Goal: Task Accomplishment & Management: Use online tool/utility

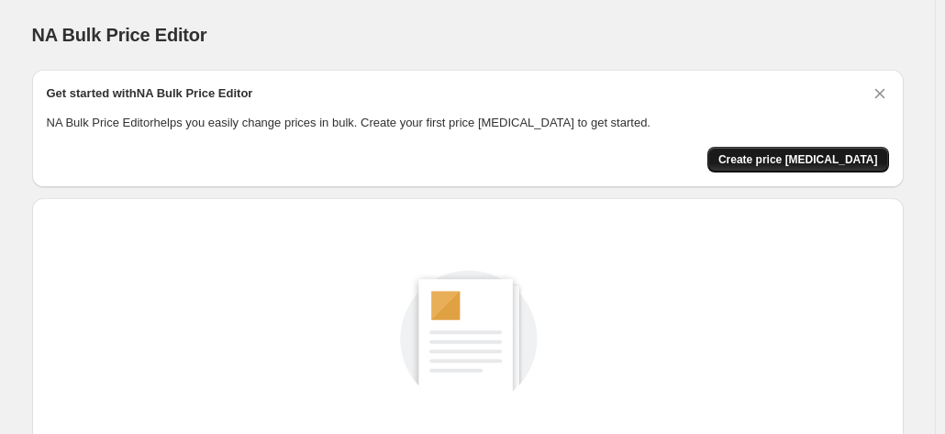
click at [806, 163] on span "Create price [MEDICAL_DATA]" at bounding box center [798, 159] width 160 height 15
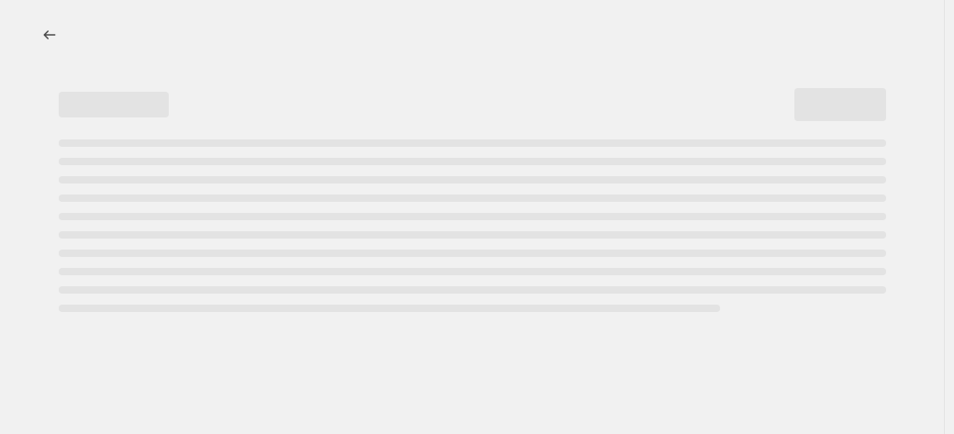
select select "percentage"
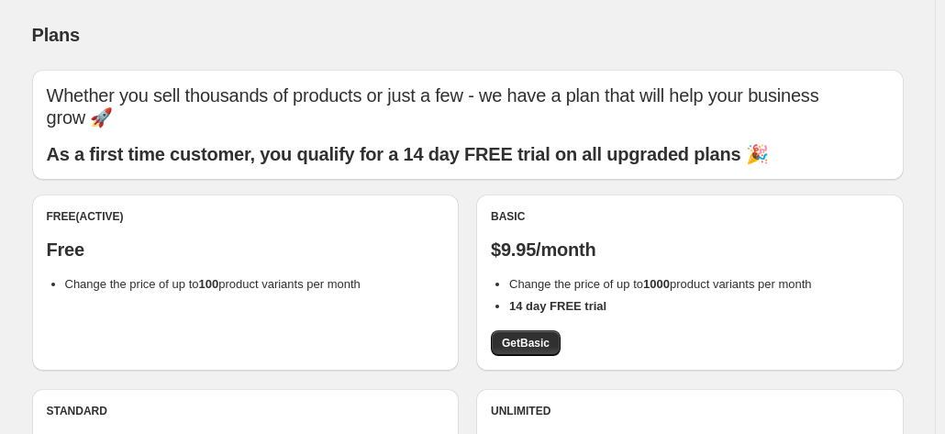
scroll to position [203, 0]
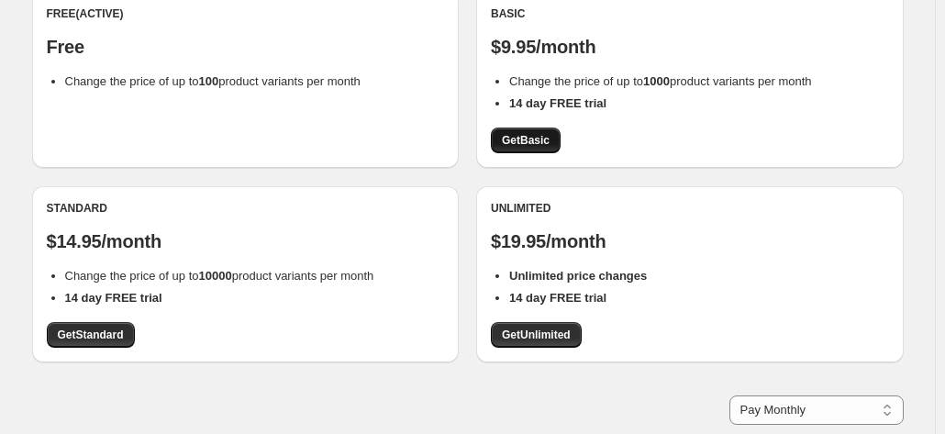
click at [530, 138] on span "Get Basic" at bounding box center [526, 140] width 48 height 15
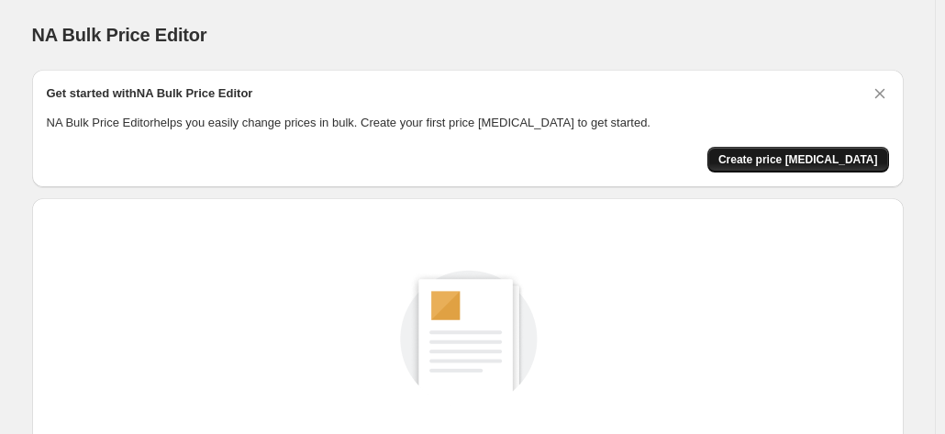
click at [804, 161] on span "Create price [MEDICAL_DATA]" at bounding box center [798, 159] width 160 height 15
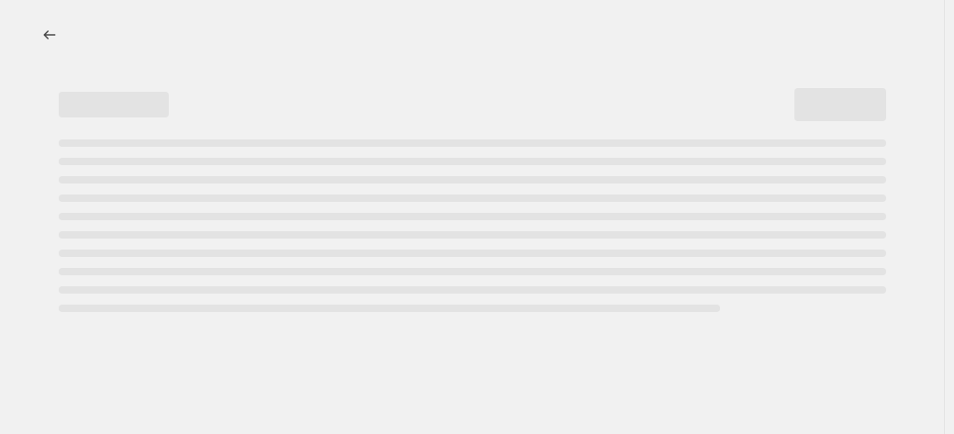
select select "percentage"
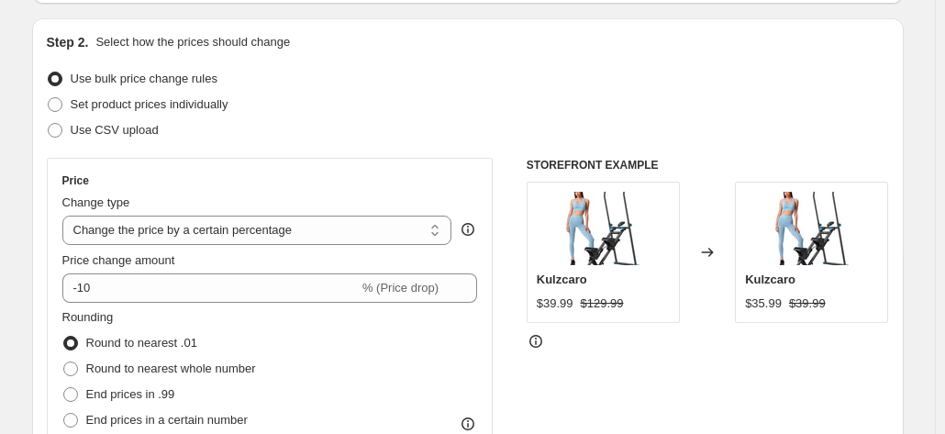
scroll to position [244, 0]
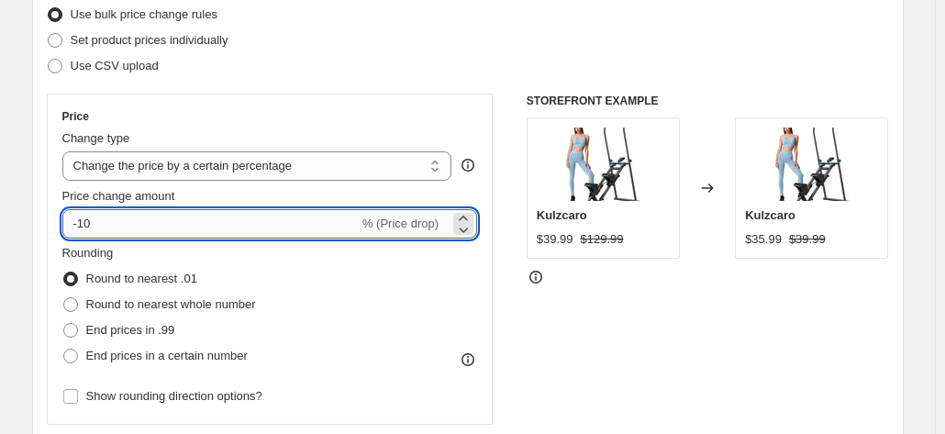
click at [305, 220] on input "-10" at bounding box center [210, 223] width 296 height 29
type input "-1"
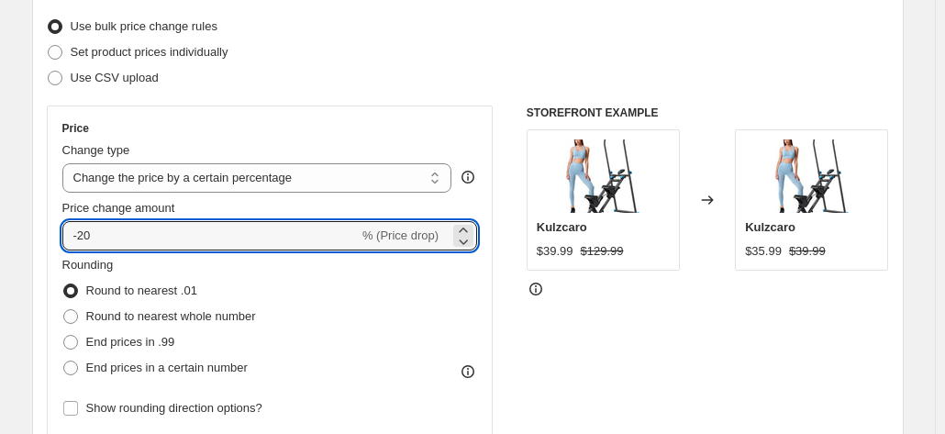
type input "-20"
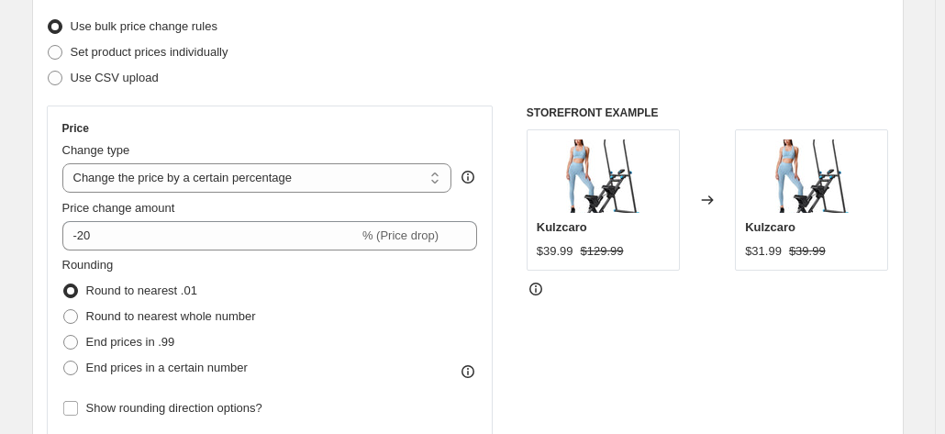
click at [237, 129] on div "Price" at bounding box center [270, 128] width 416 height 15
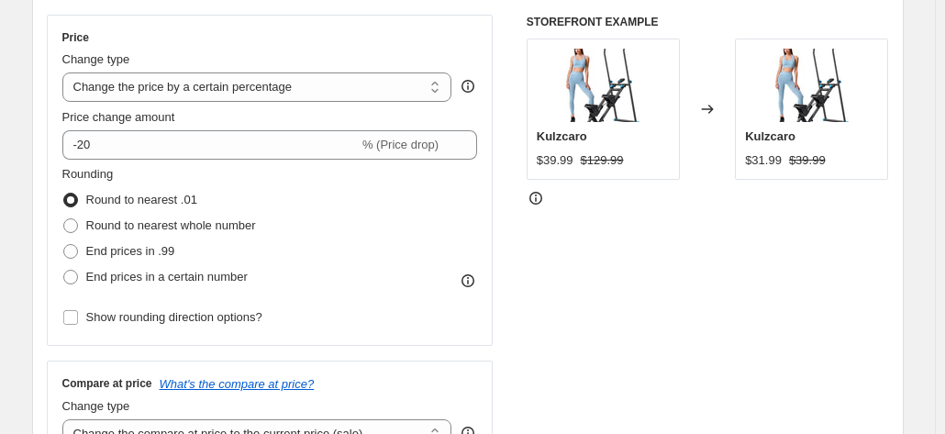
scroll to position [417, 0]
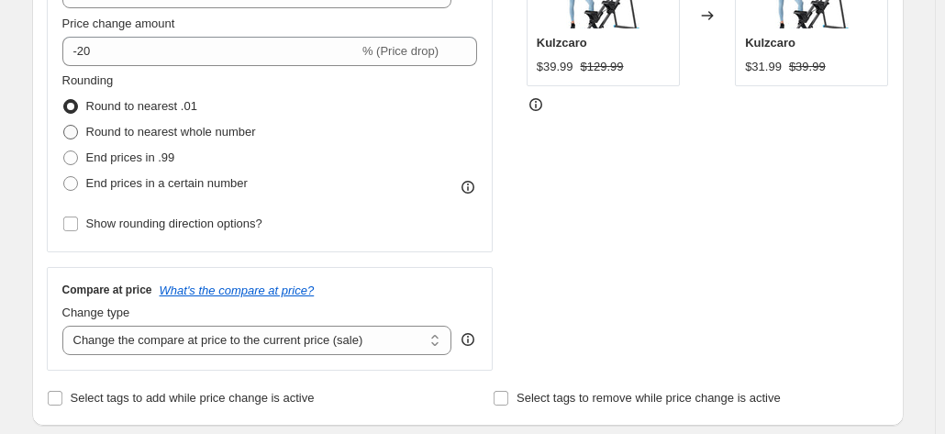
click at [160, 130] on span "Round to nearest whole number" at bounding box center [171, 132] width 170 height 14
click at [64, 126] on input "Round to nearest whole number" at bounding box center [63, 125] width 1 height 1
radio input "true"
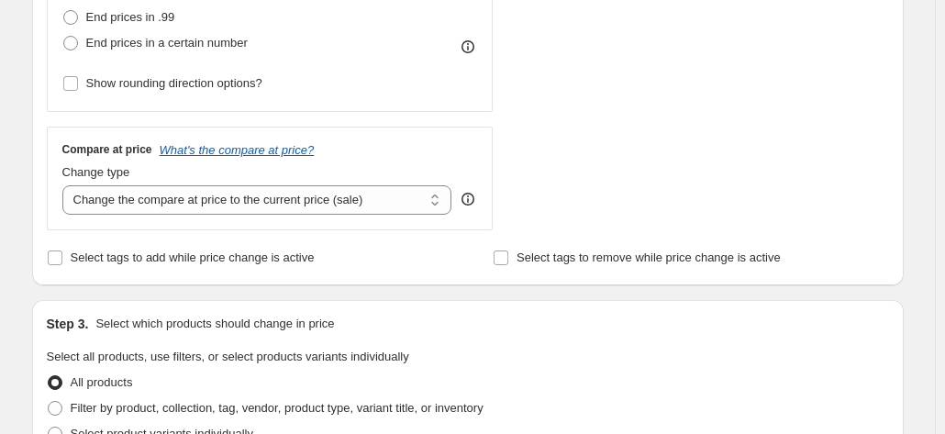
scroll to position [584, 0]
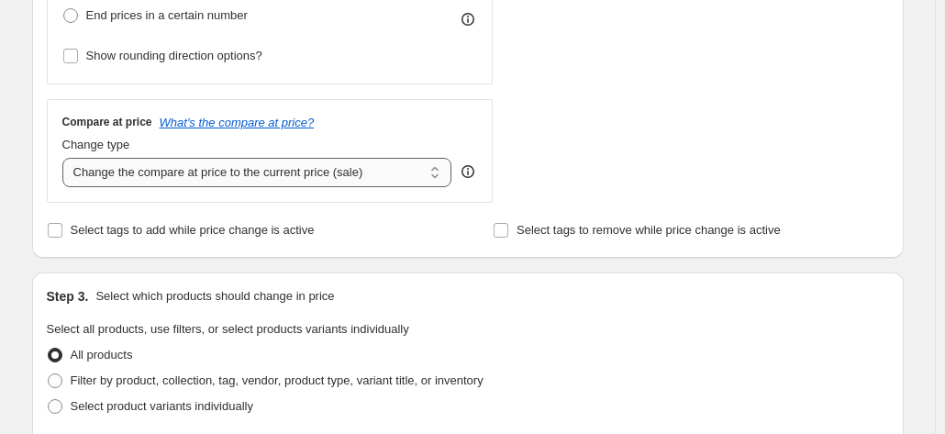
click at [228, 177] on select "Change the compare at price to the current price (sale) Change the compare at p…" at bounding box center [257, 172] width 390 height 29
click at [66, 158] on select "Change the compare at price to the current price (sale) Change the compare at p…" at bounding box center [257, 172] width 390 height 29
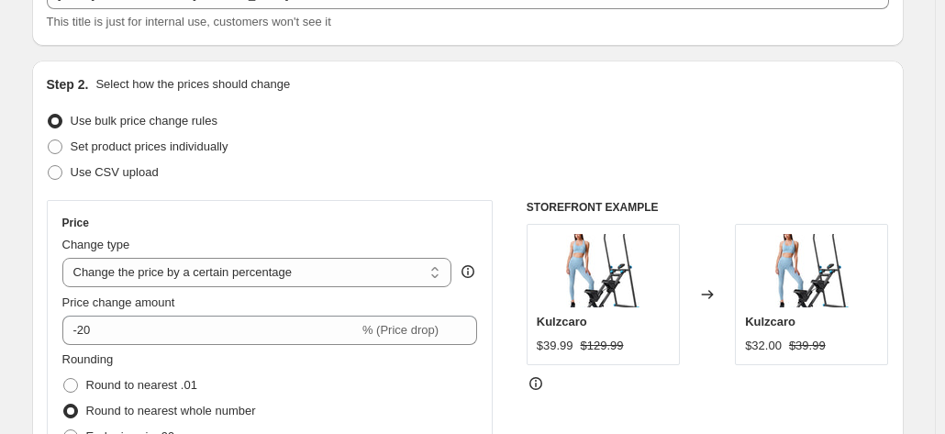
scroll to position [216, 0]
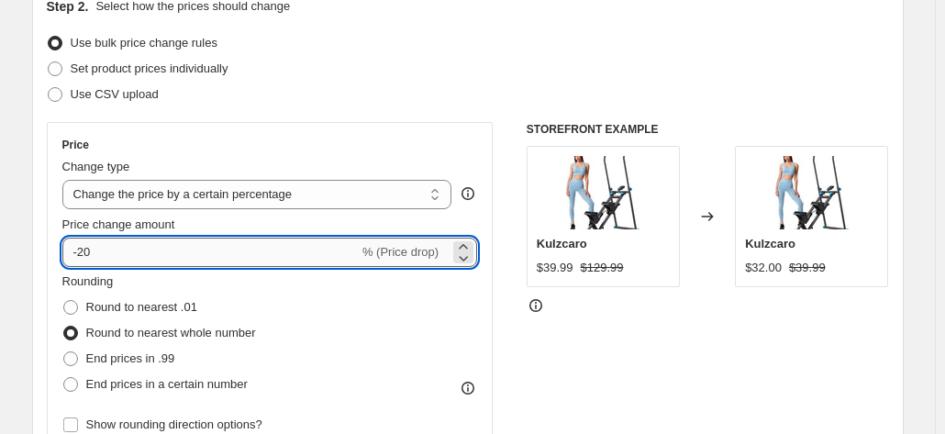
click at [178, 248] on input "-20" at bounding box center [210, 252] width 296 height 29
type input "-25"
click at [202, 146] on div "Price" at bounding box center [270, 145] width 416 height 15
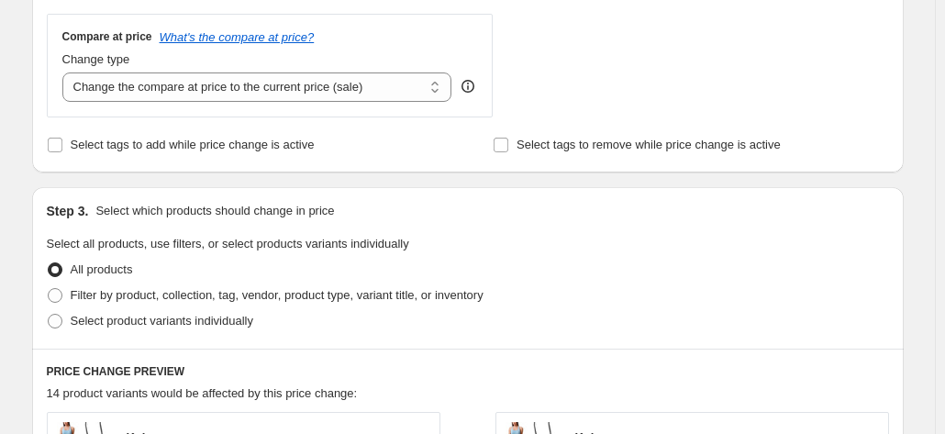
scroll to position [561, 0]
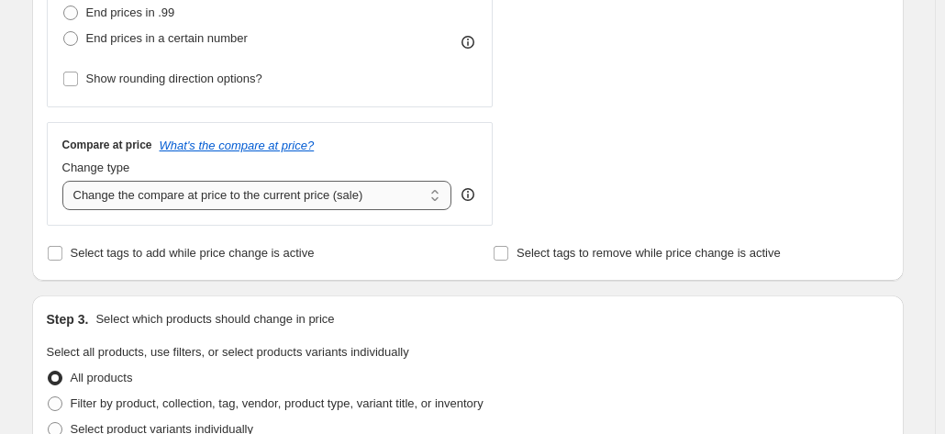
click at [380, 183] on select "Change the compare at price to the current price (sale) Change the compare at p…" at bounding box center [257, 195] width 390 height 29
select select "remove"
click at [66, 181] on select "Change the compare at price to the current price (sale) Change the compare at p…" at bounding box center [257, 195] width 390 height 29
click at [597, 141] on div "STOREFRONT EXAMPLE Kulzcaro $39.99 $129.99 Changed to Kulzcaro $30.00" at bounding box center [708, 1] width 362 height 450
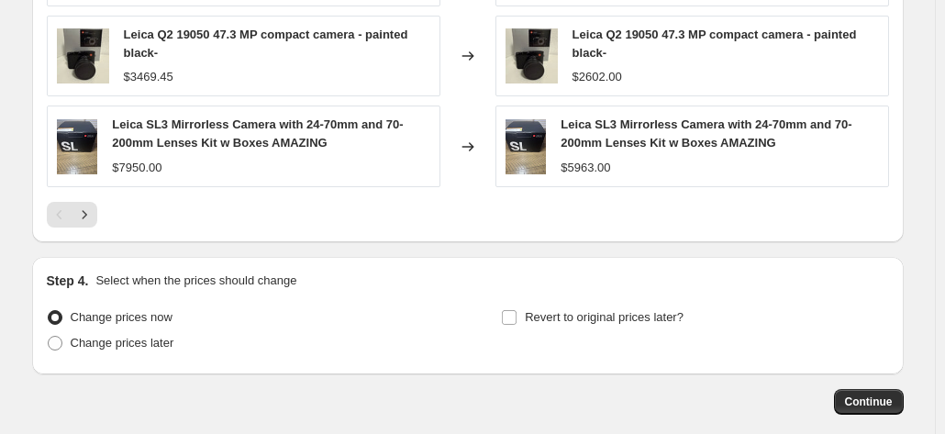
scroll to position [1372, 0]
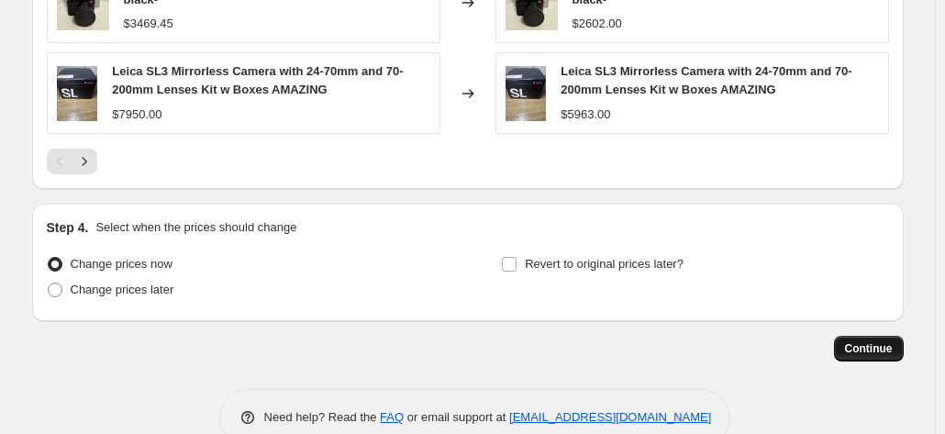
click at [867, 336] on button "Continue" at bounding box center [869, 349] width 70 height 26
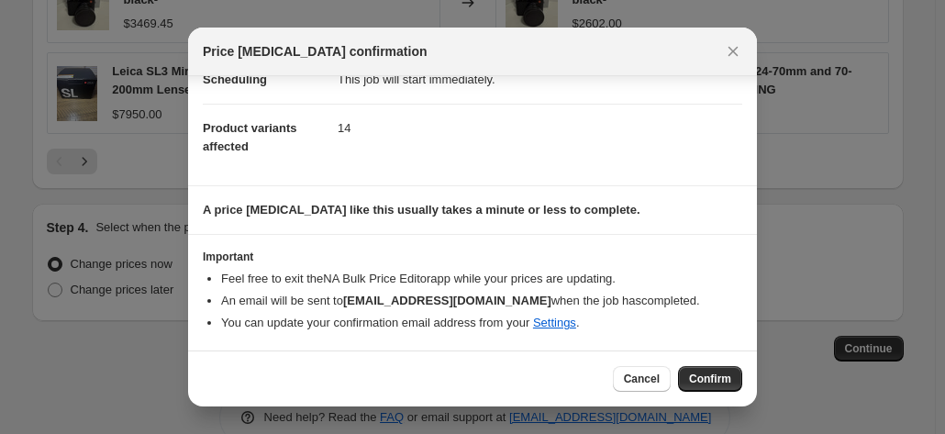
scroll to position [167, 0]
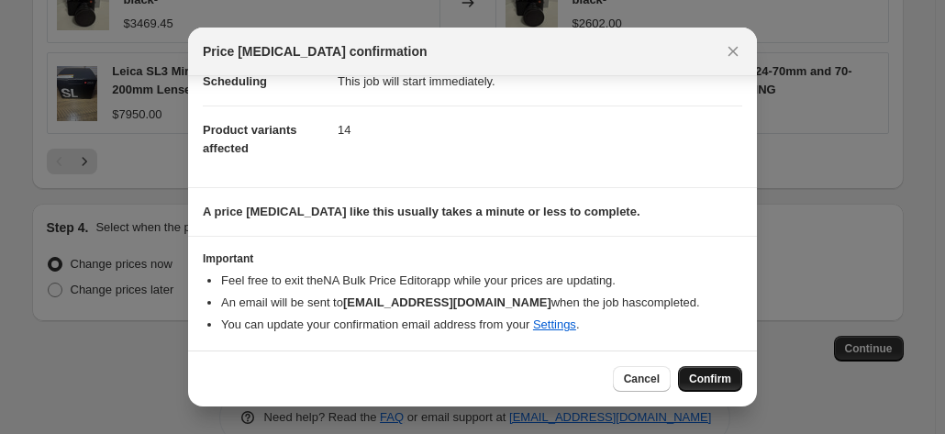
click at [716, 372] on span "Confirm" at bounding box center [710, 379] width 42 height 15
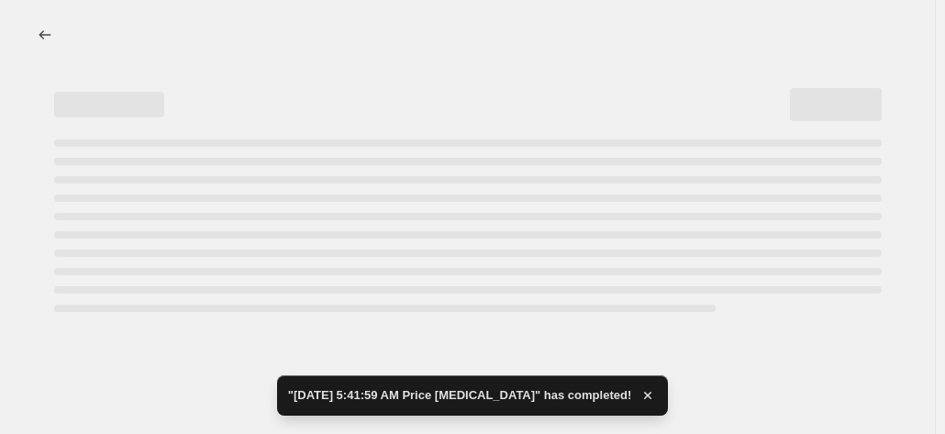
select select "percentage"
select select "remove"
